Goal: Information Seeking & Learning: Learn about a topic

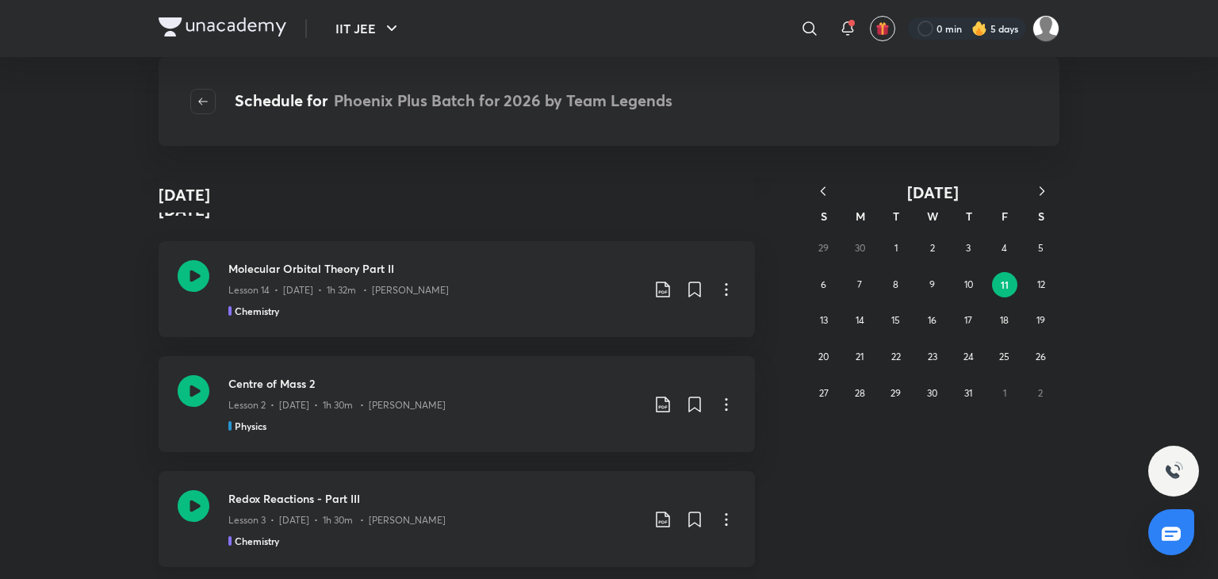
scroll to position [496, 0]
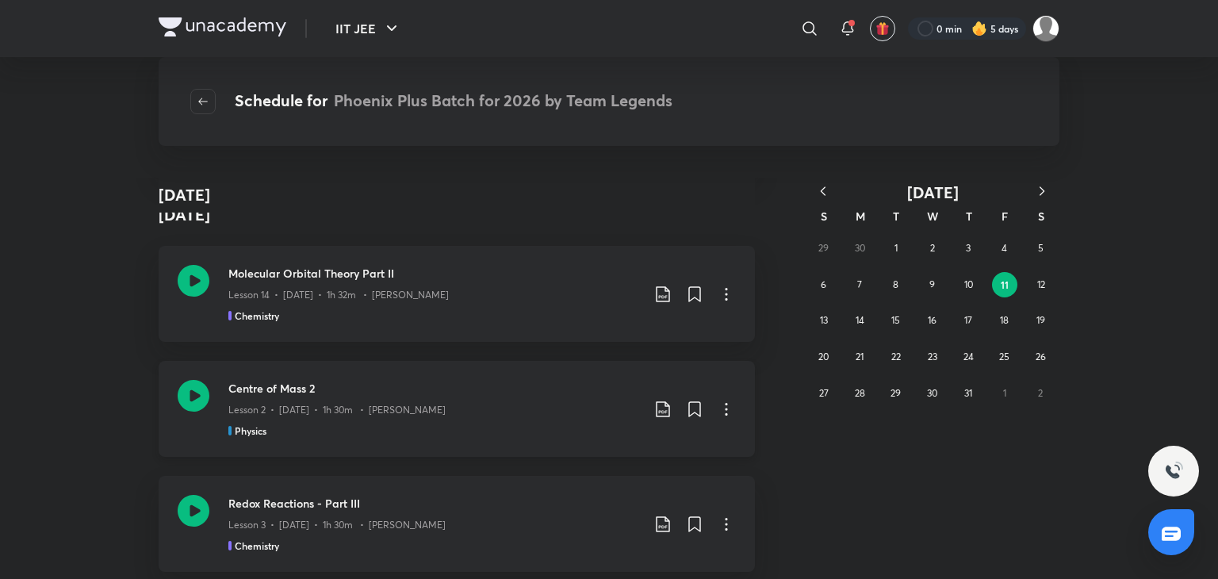
click at [180, 395] on icon at bounding box center [194, 396] width 32 height 32
